Goal: Task Accomplishment & Management: Manage account settings

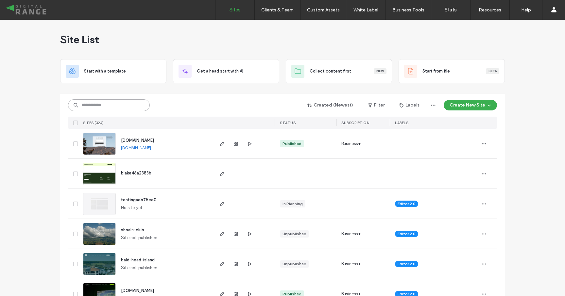
click at [130, 107] on input at bounding box center [109, 105] width 82 height 12
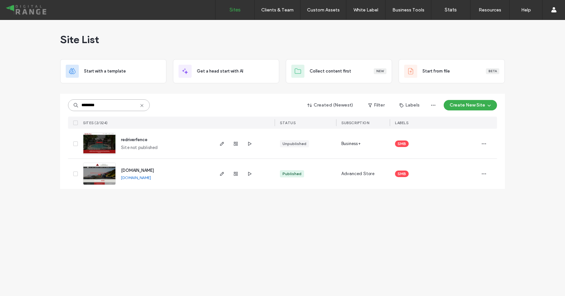
type input "********"
click at [133, 172] on span "[DOMAIN_NAME]" at bounding box center [137, 170] width 33 height 5
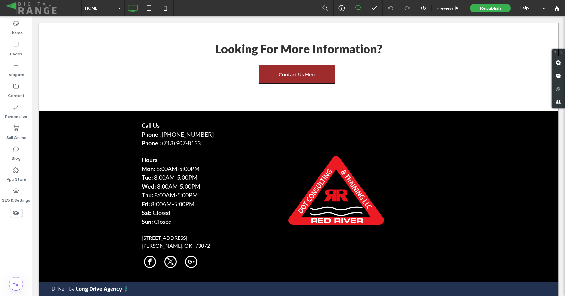
scroll to position [706, 0]
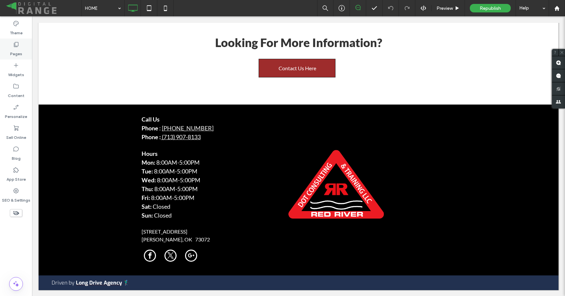
click at [19, 51] on label "Pages" at bounding box center [16, 52] width 12 height 9
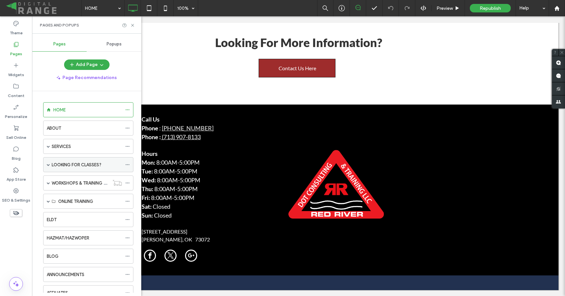
click at [50, 165] on span at bounding box center [48, 164] width 3 height 3
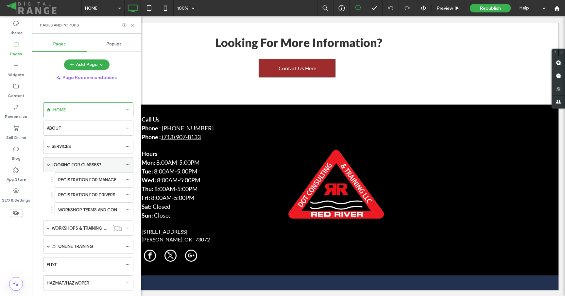
click at [58, 165] on label "LOOKING FOR CLASSES?" at bounding box center [77, 164] width 50 height 11
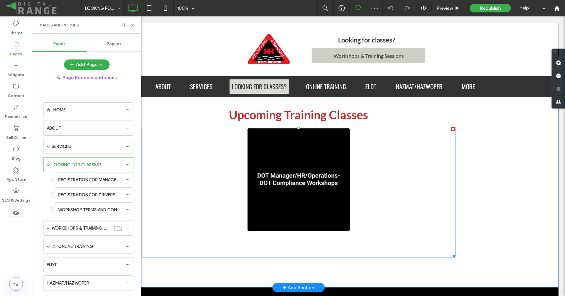
click at [277, 152] on span at bounding box center [299, 192] width 314 height 131
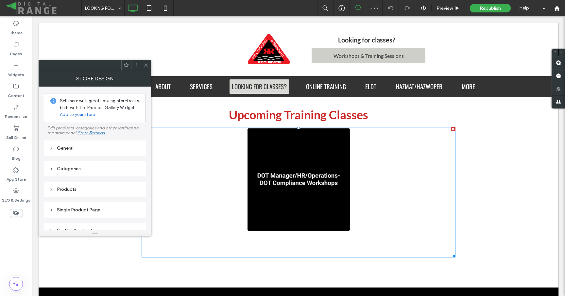
click div "DOT Manager/HR/Operations - DOT Compliance Workshops"
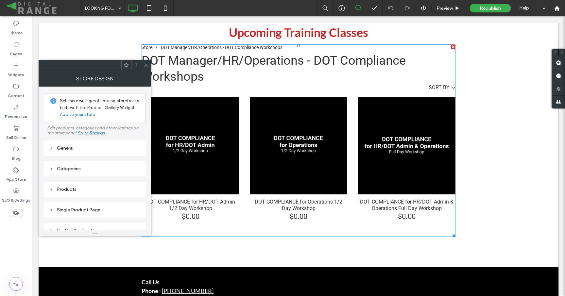
scroll to position [83, 0]
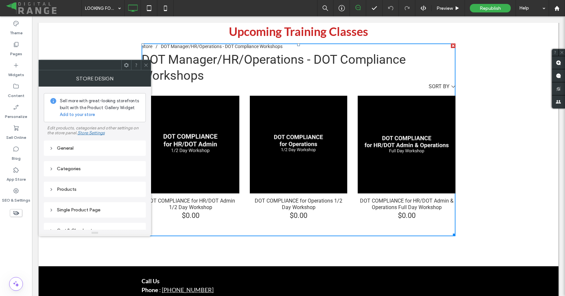
click div "DOT COMPLIANCE for HR/DOT Admin 1/2 Day Workshop"
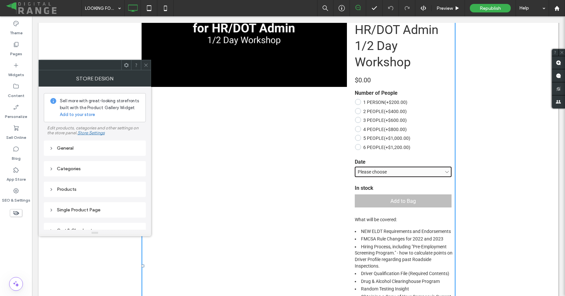
scroll to position [193, 0]
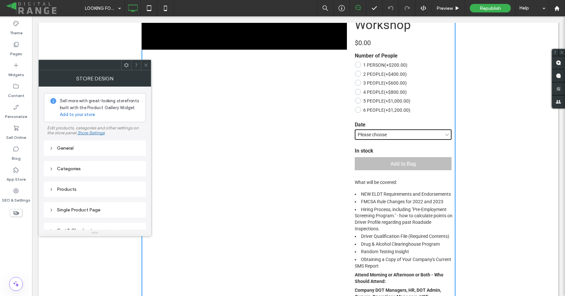
click at [421, 135] on select "**********" at bounding box center [403, 135] width 97 height 10
click at [355, 130] on select "**********" at bounding box center [403, 135] width 97 height 10
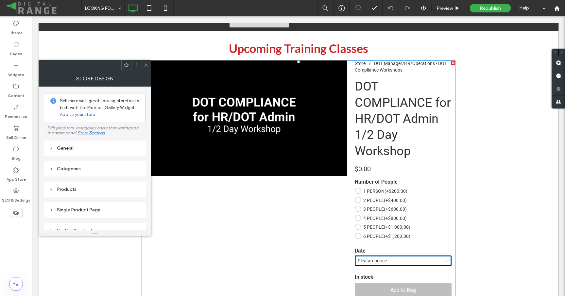
scroll to position [50, 0]
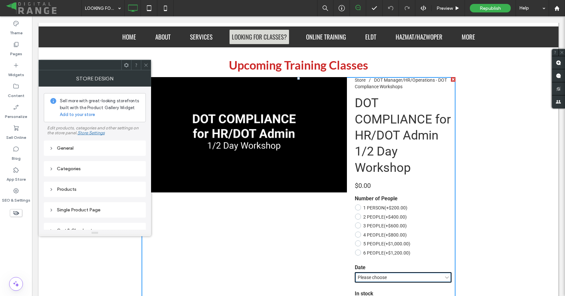
click at [144, 64] on icon at bounding box center [146, 65] width 5 height 5
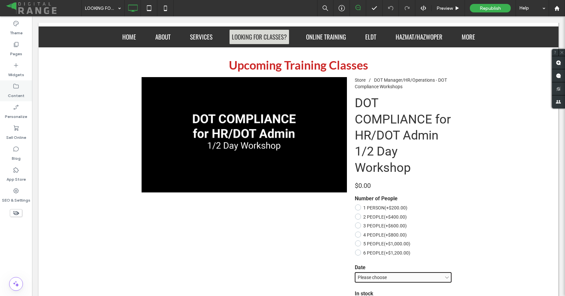
click at [16, 92] on label "Content" at bounding box center [16, 94] width 17 height 9
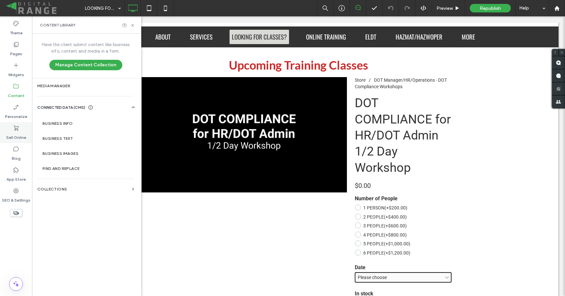
click at [17, 132] on label "Sell Online" at bounding box center [16, 135] width 20 height 9
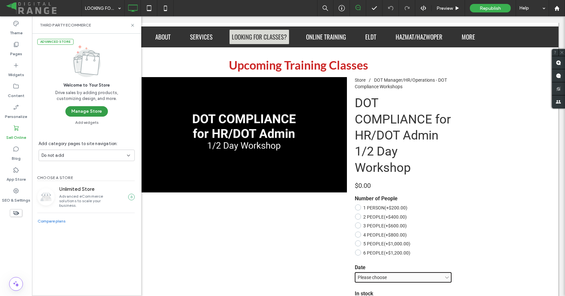
click at [95, 112] on button "Manage Store" at bounding box center [86, 111] width 43 height 10
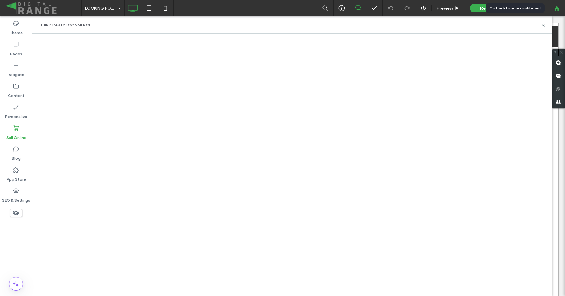
click at [561, 11] on div at bounding box center [557, 8] width 16 height 16
